Goal: Use online tool/utility

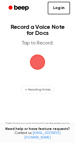
click at [41, 66] on span "button" at bounding box center [38, 62] width 18 height 18
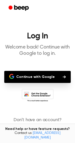
click at [44, 79] on button "Continue with Google" at bounding box center [37, 77] width 67 height 12
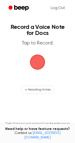
click at [24, 64] on main "Record a Voice Note for Docs Tap to Record. Recording History Tired of copying …" at bounding box center [37, 80] width 75 height 161
click at [34, 63] on span "button" at bounding box center [37, 62] width 17 height 17
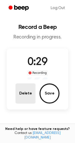
click at [25, 96] on button "Delete" at bounding box center [26, 93] width 20 height 20
